Goal: Information Seeking & Learning: Learn about a topic

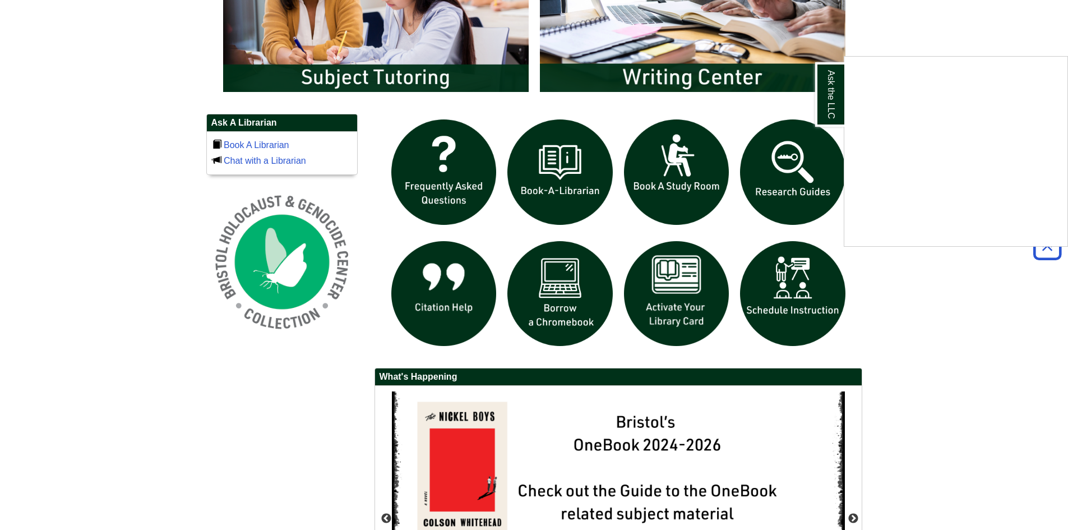
scroll to position [729, 0]
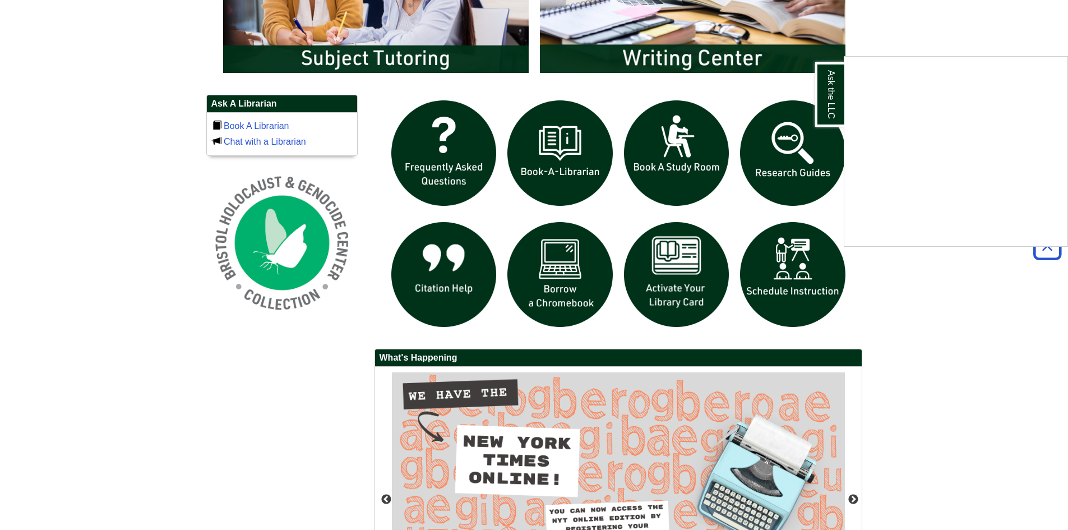
click at [772, 151] on div "Ask the LLC" at bounding box center [534, 265] width 1068 height 530
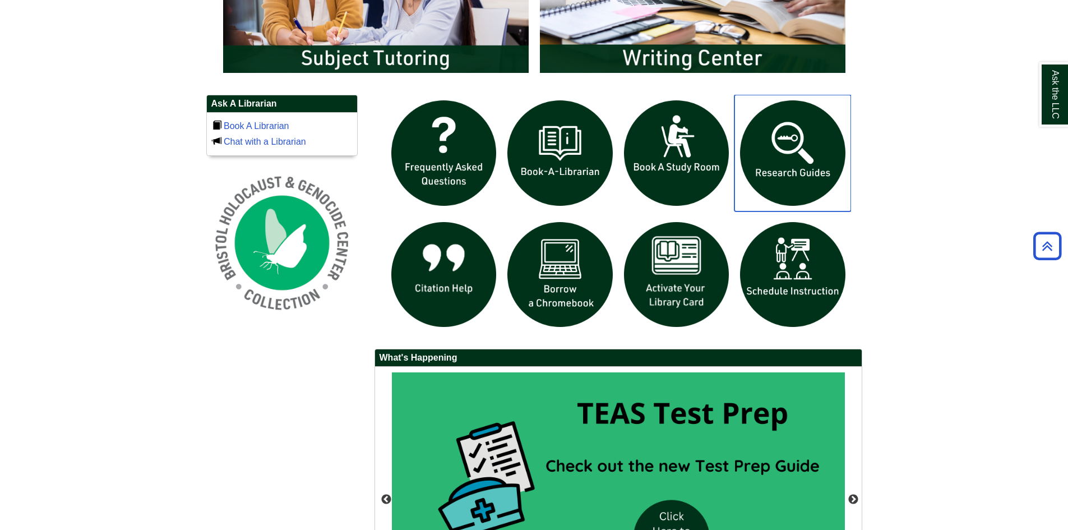
click at [796, 145] on img "slideshow" at bounding box center [793, 153] width 117 height 117
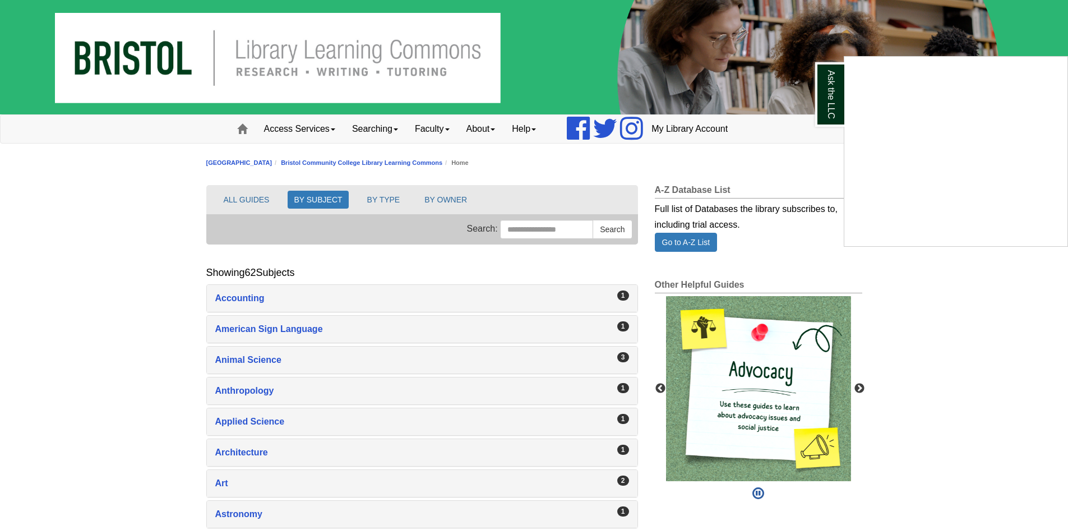
click at [235, 200] on div "Ask the LLC" at bounding box center [534, 265] width 1068 height 530
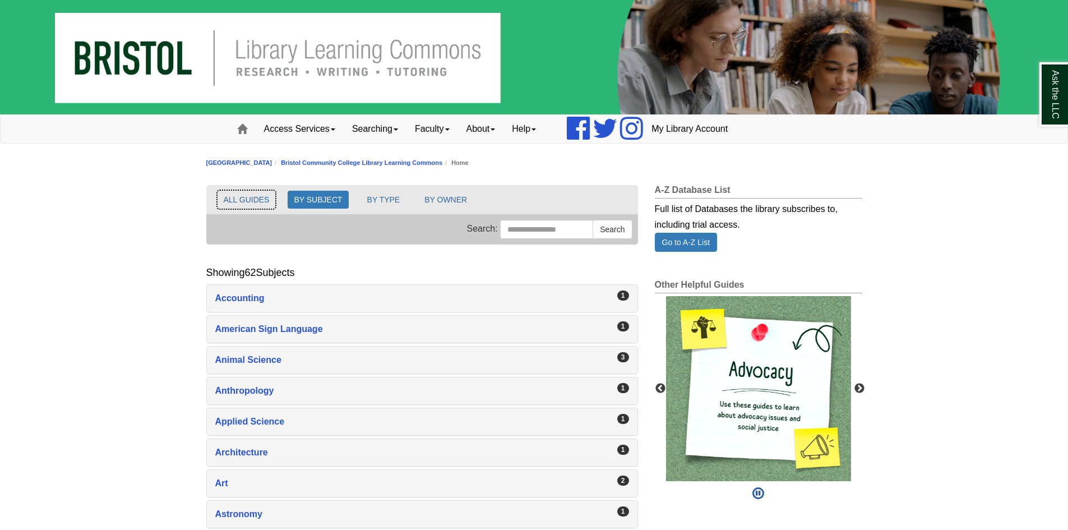
drag, startPoint x: 269, startPoint y: 191, endPoint x: 264, endPoint y: 198, distance: 9.2
click at [267, 195] on button "ALL GUIDES" at bounding box center [247, 200] width 58 height 18
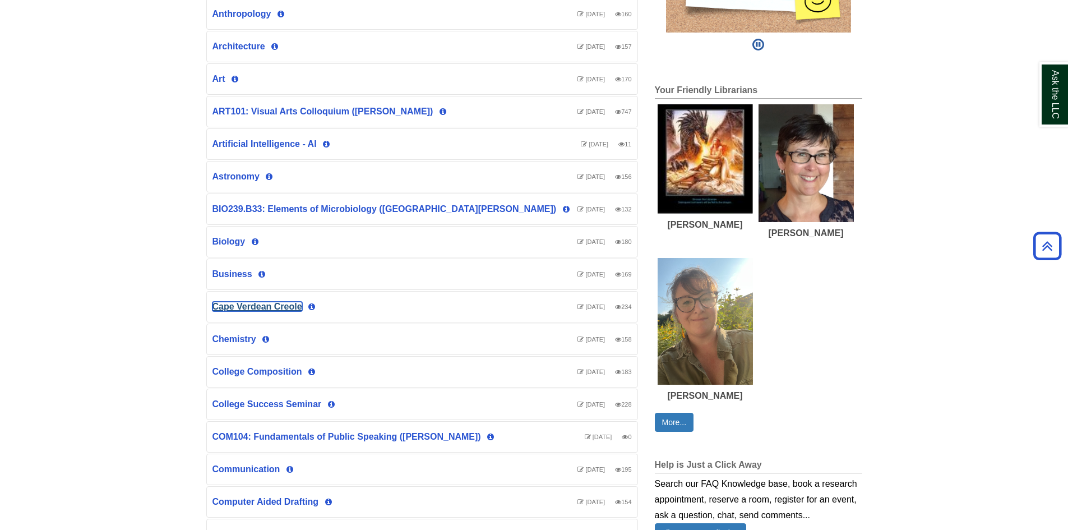
click at [260, 311] on link "Cape Verdean Creole" at bounding box center [258, 307] width 90 height 10
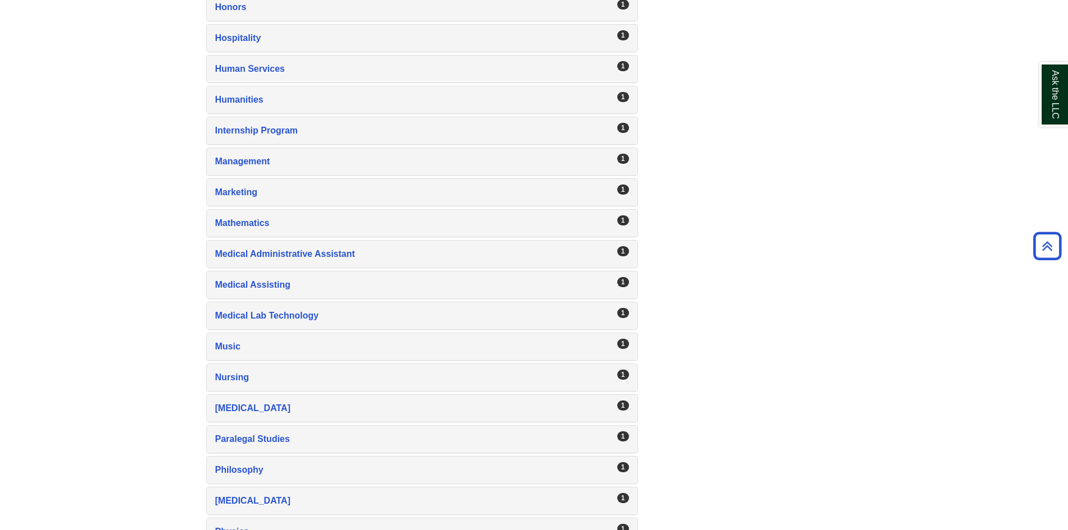
scroll to position [1346, 0]
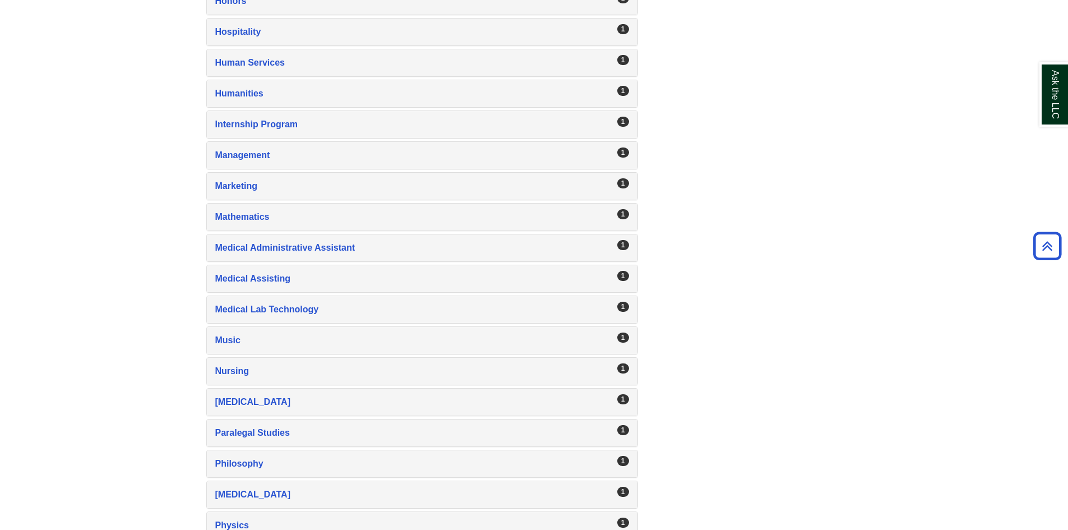
click at [315, 359] on div "1 Nursing , 1 guides" at bounding box center [422, 371] width 431 height 27
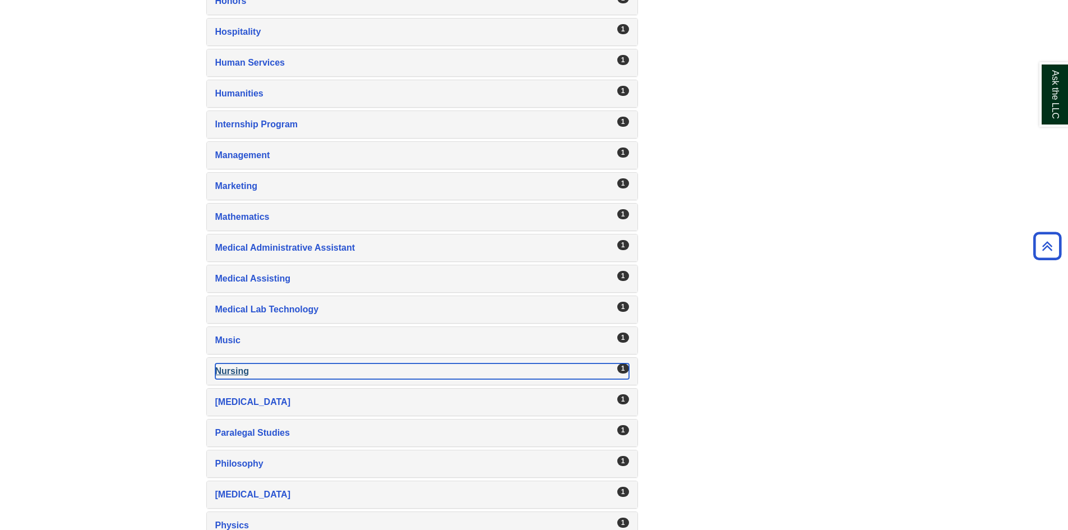
click at [222, 369] on div "Nursing , 1 guides" at bounding box center [422, 371] width 414 height 16
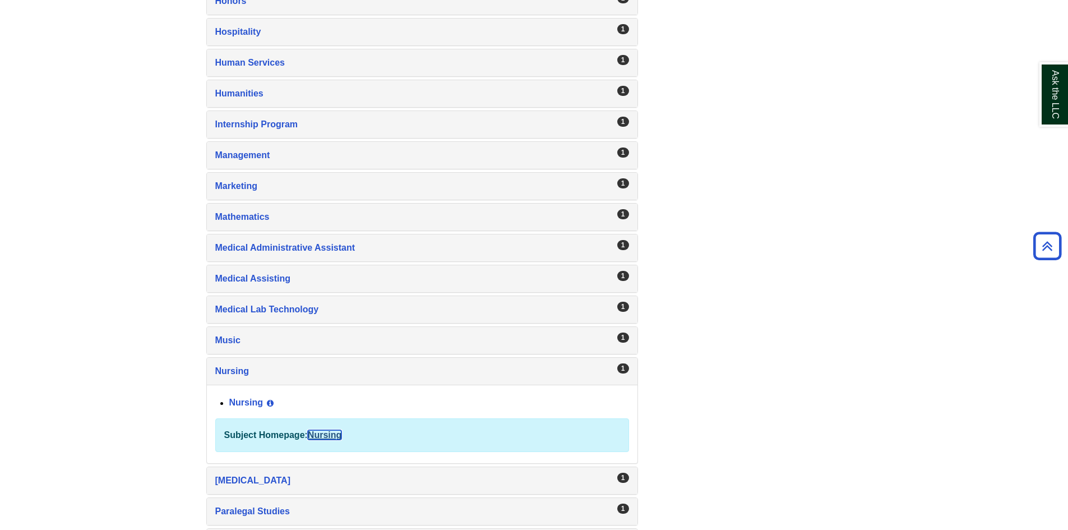
click at [323, 434] on link "Nursing" at bounding box center [325, 435] width 34 height 10
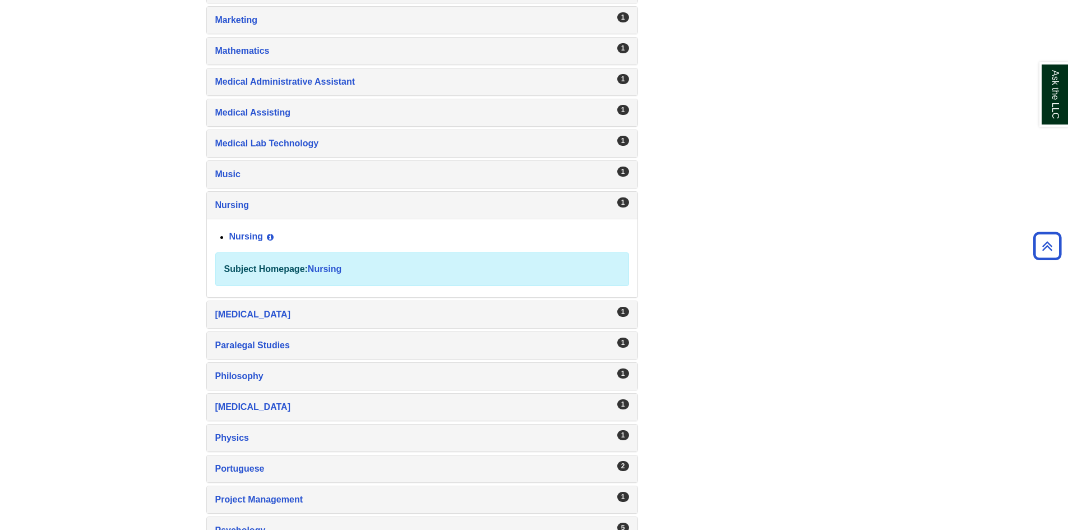
scroll to position [1570, 0]
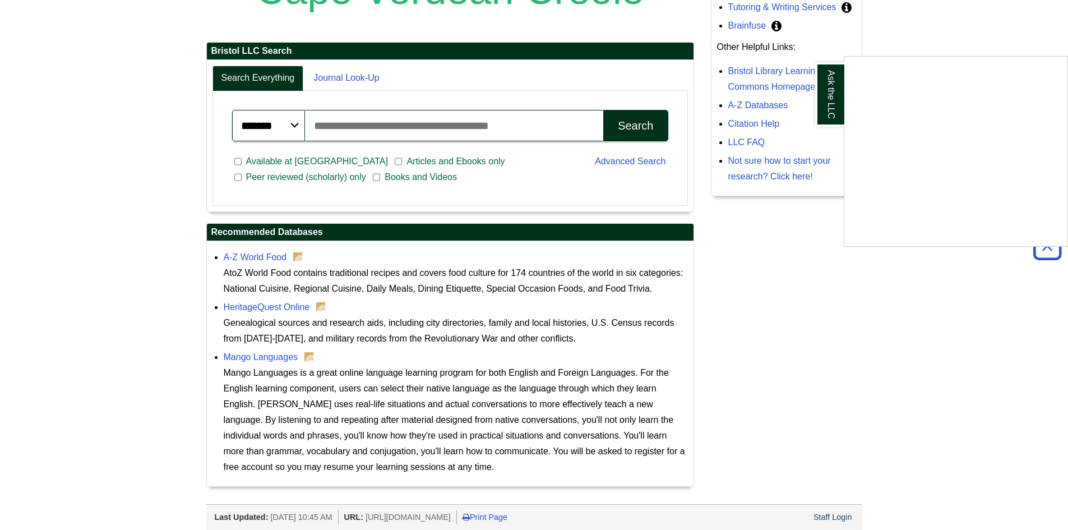
scroll to position [287, 0]
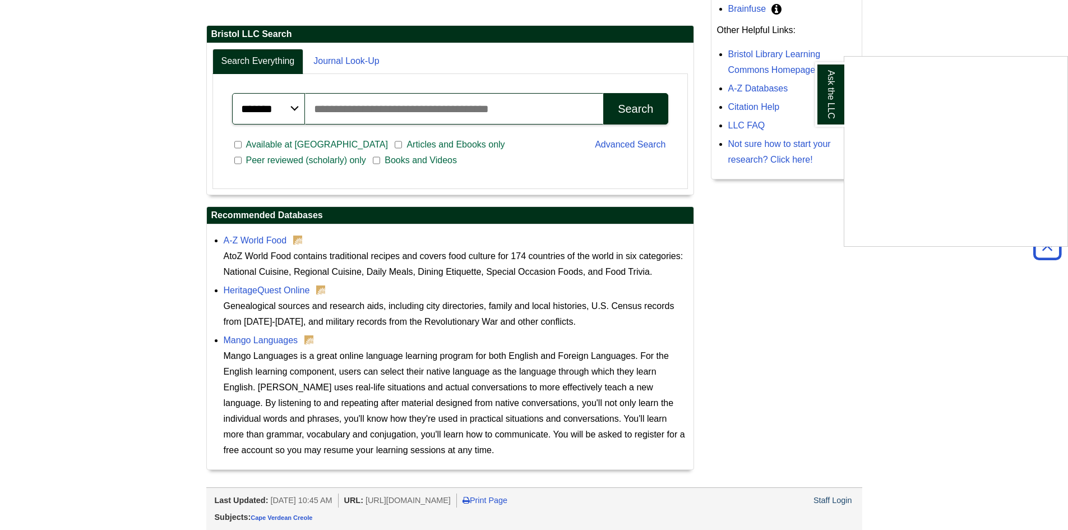
click at [253, 243] on div "Ask the LLC" at bounding box center [534, 265] width 1068 height 530
click at [248, 243] on link "A-Z World Food" at bounding box center [255, 241] width 63 height 10
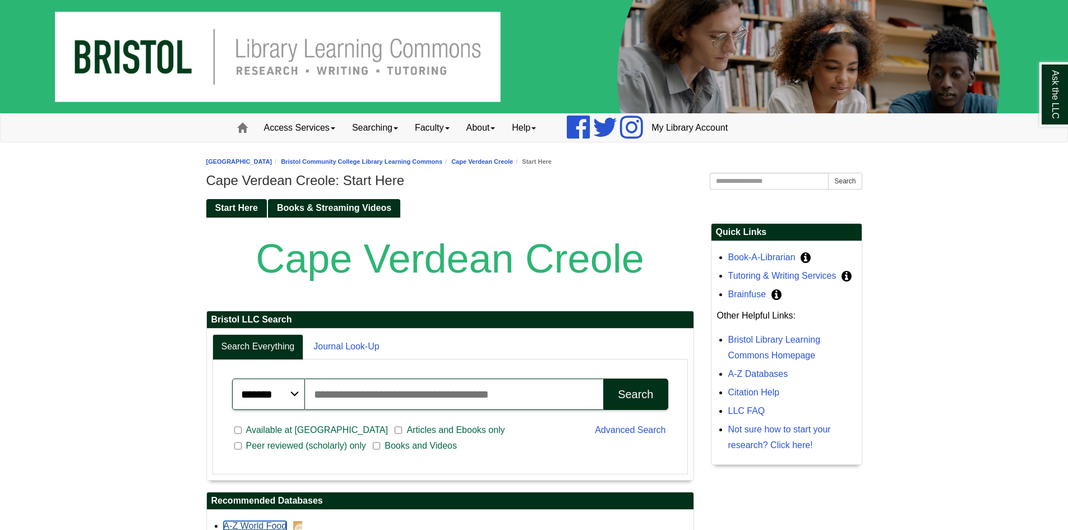
scroll to position [0, 0]
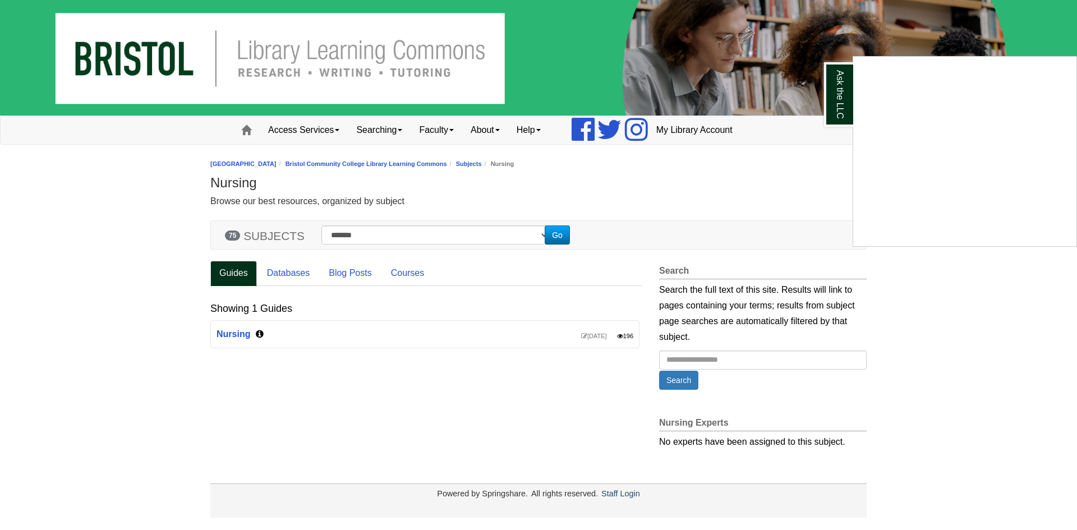
click at [230, 333] on div "Ask the LLC" at bounding box center [538, 265] width 1077 height 530
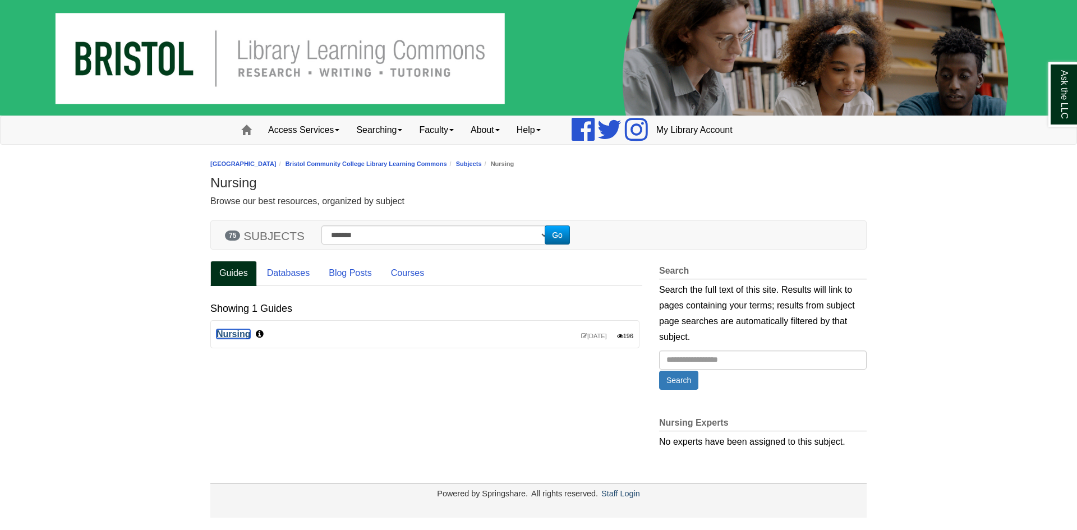
click at [237, 335] on link "Nursing" at bounding box center [233, 334] width 34 height 10
